Goal: Find specific page/section: Find specific page/section

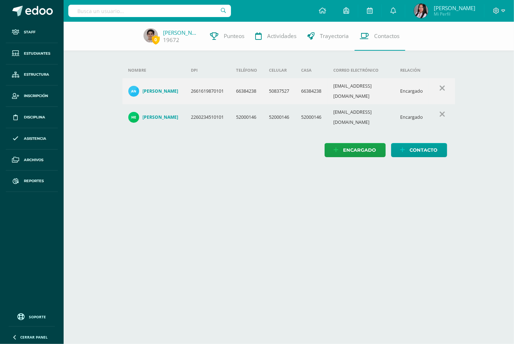
click at [176, 11] on input "text" at bounding box center [149, 11] width 163 height 12
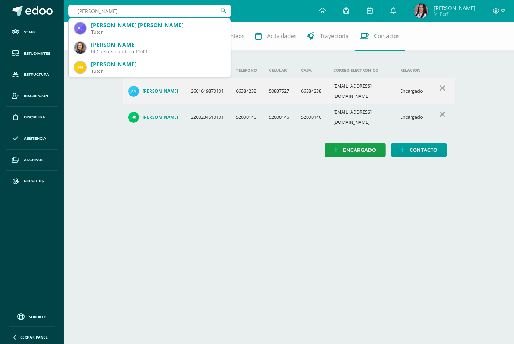
click at [122, 14] on input "martin rollo" at bounding box center [149, 11] width 163 height 12
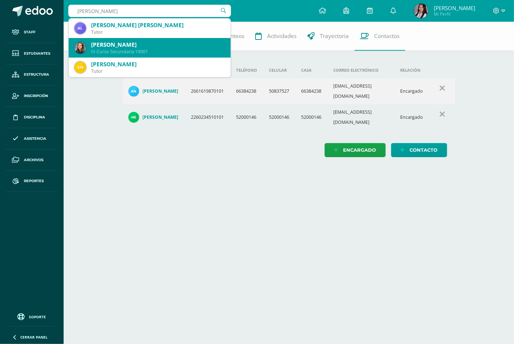
type input "martin royo"
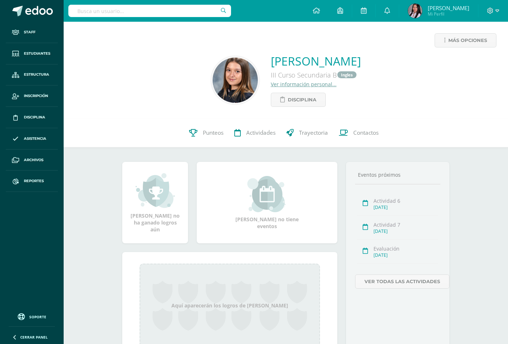
click at [138, 11] on input "text" at bounding box center [149, 11] width 163 height 12
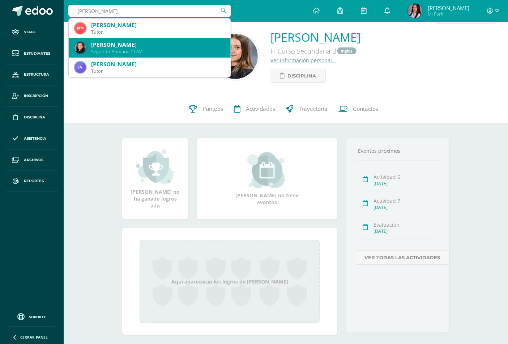
scroll to position [37, 0]
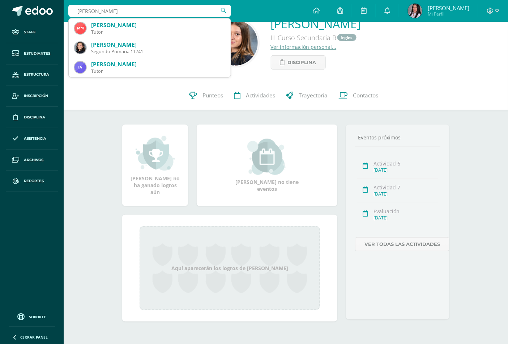
click at [117, 9] on input "Martín royo" at bounding box center [149, 11] width 163 height 12
type input "Martín rodas"
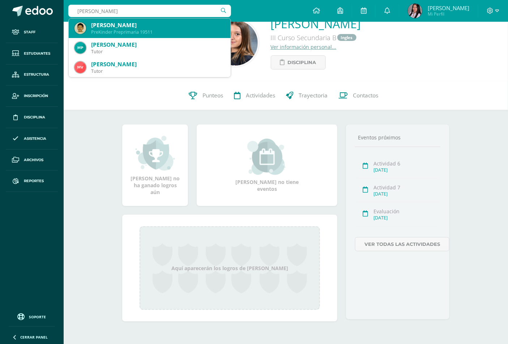
click at [124, 33] on div "PreKinder Preprimaria 19511" at bounding box center [158, 32] width 134 height 6
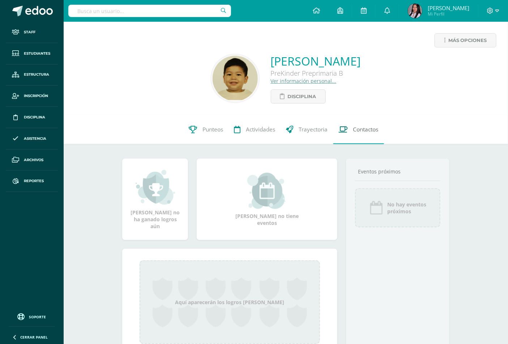
click at [356, 128] on span "Contactos" at bounding box center [365, 130] width 25 height 8
